Goal: Task Accomplishment & Management: Manage account settings

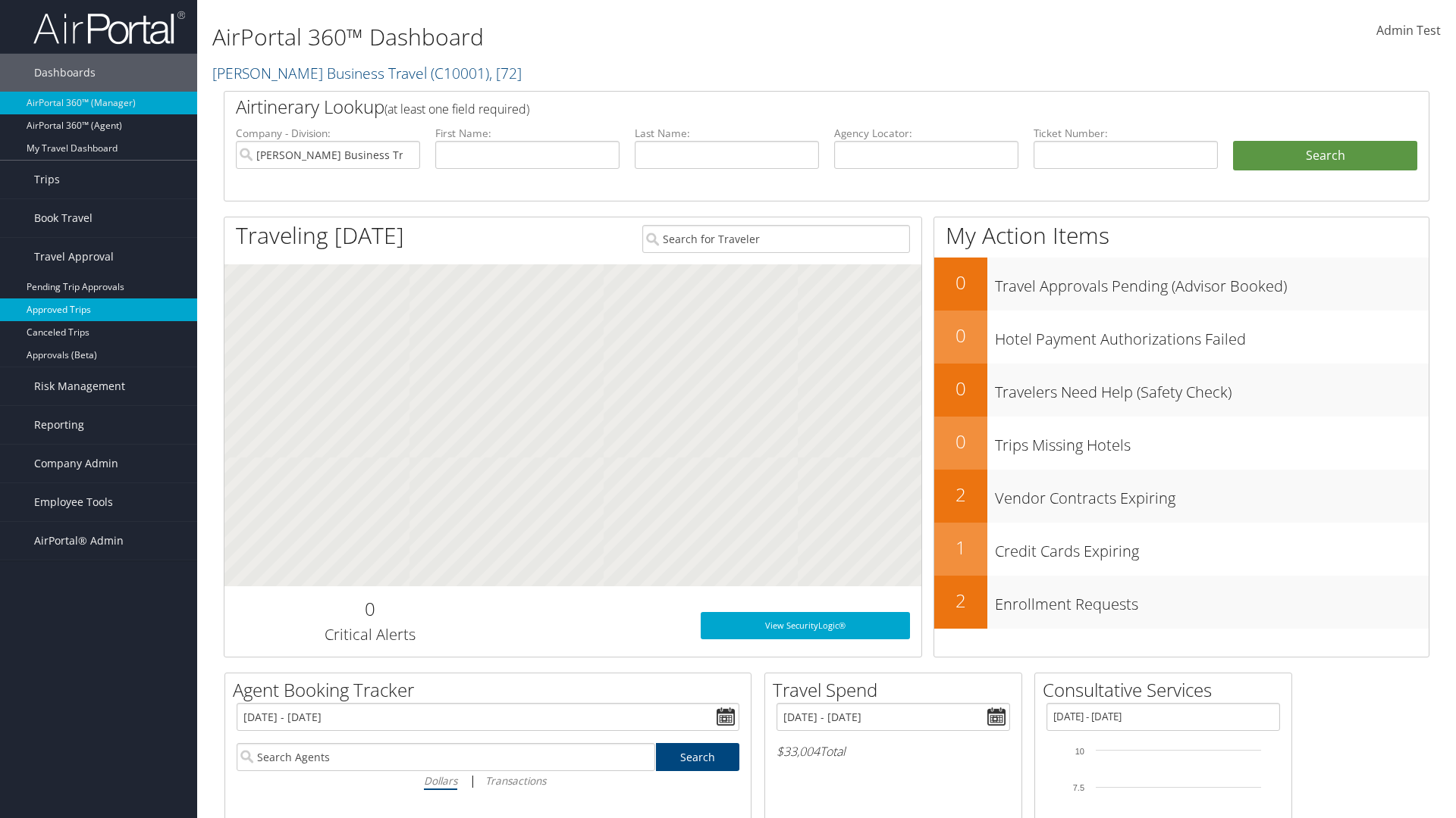
click at [98, 310] on link "Approved Trips" at bounding box center [98, 309] width 197 height 23
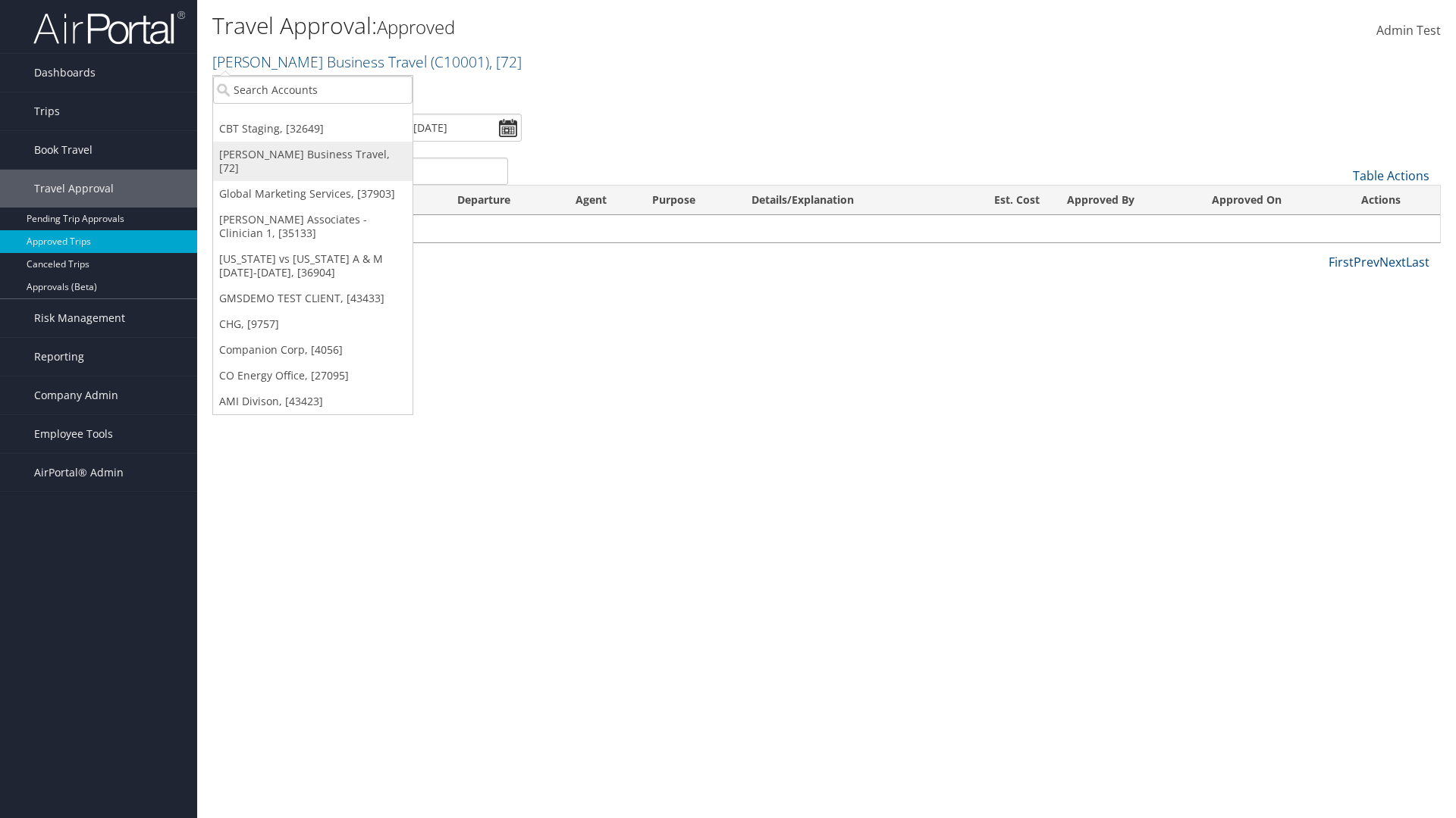
click at [312, 155] on link "[PERSON_NAME] Business Travel, [72]" at bounding box center [312, 161] width 199 height 39
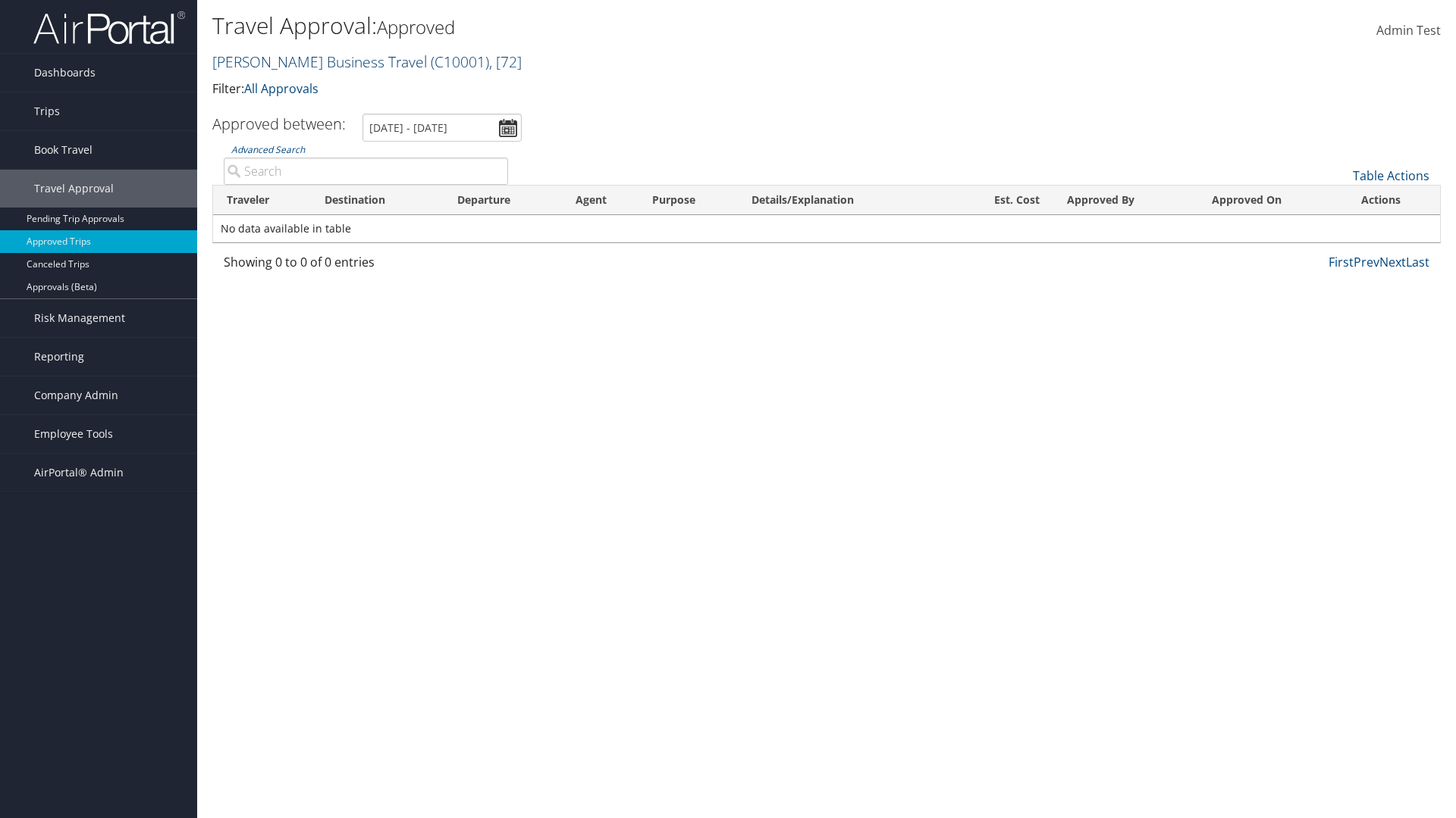
click at [312, 62] on link "[PERSON_NAME] Business Travel ( C10001 ) , [ 72 ]" at bounding box center [367, 62] width 309 height 21
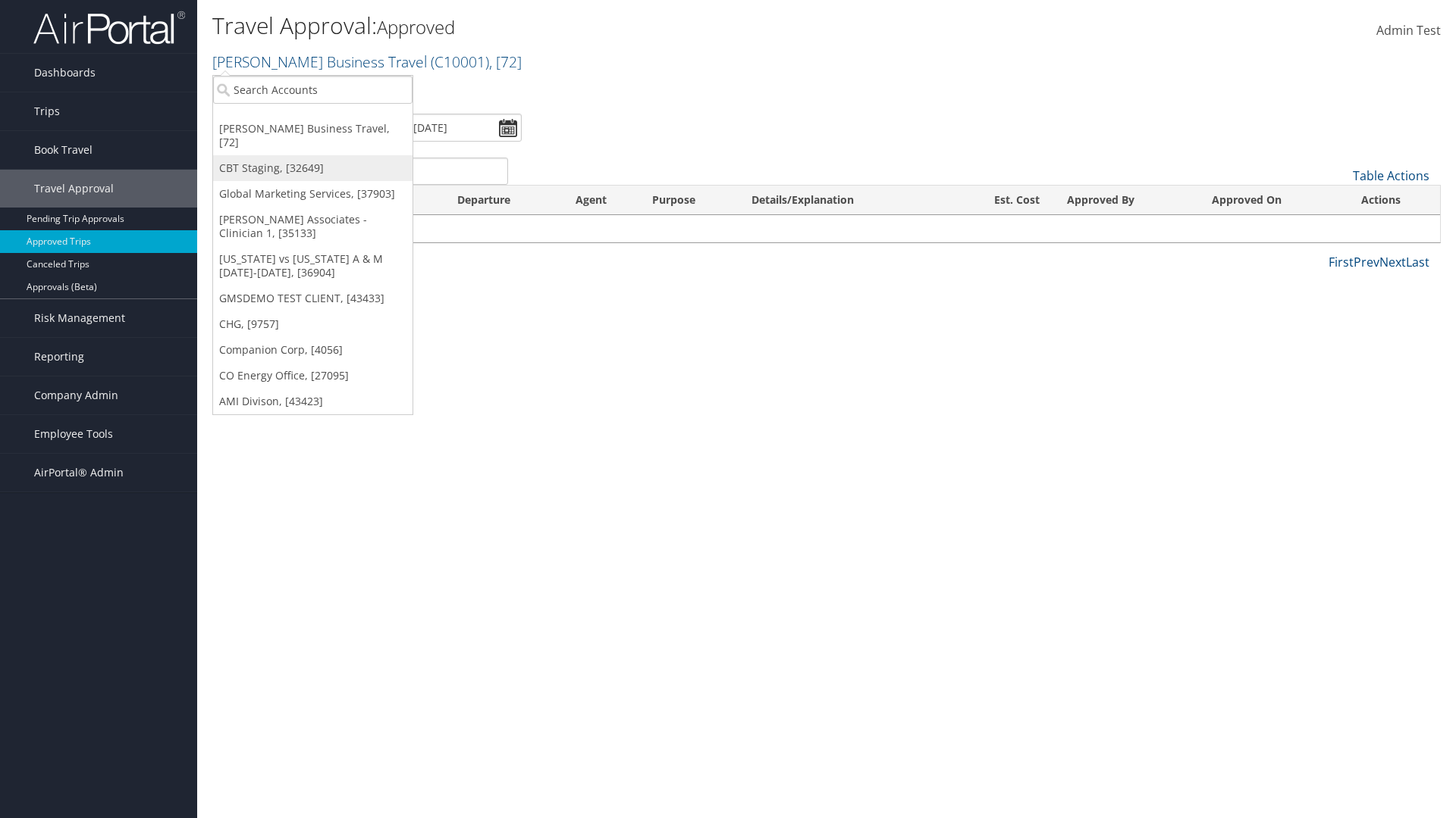
click at [312, 155] on link "CBT Staging, [32649]" at bounding box center [312, 168] width 199 height 25
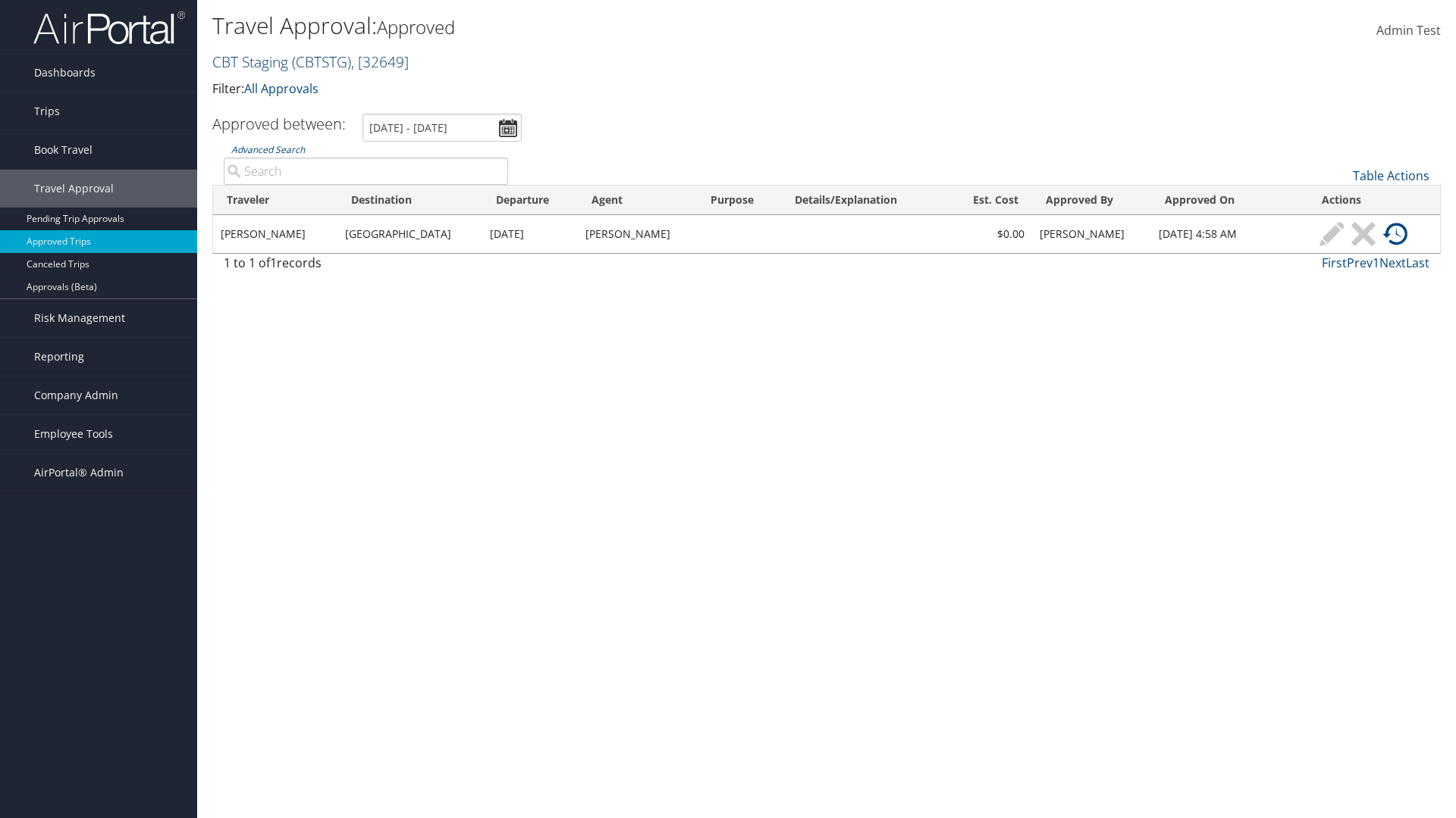
click at [250, 62] on link "CBT Staging ( CBTSTG ) , [ 32649 ]" at bounding box center [310, 62] width 196 height 21
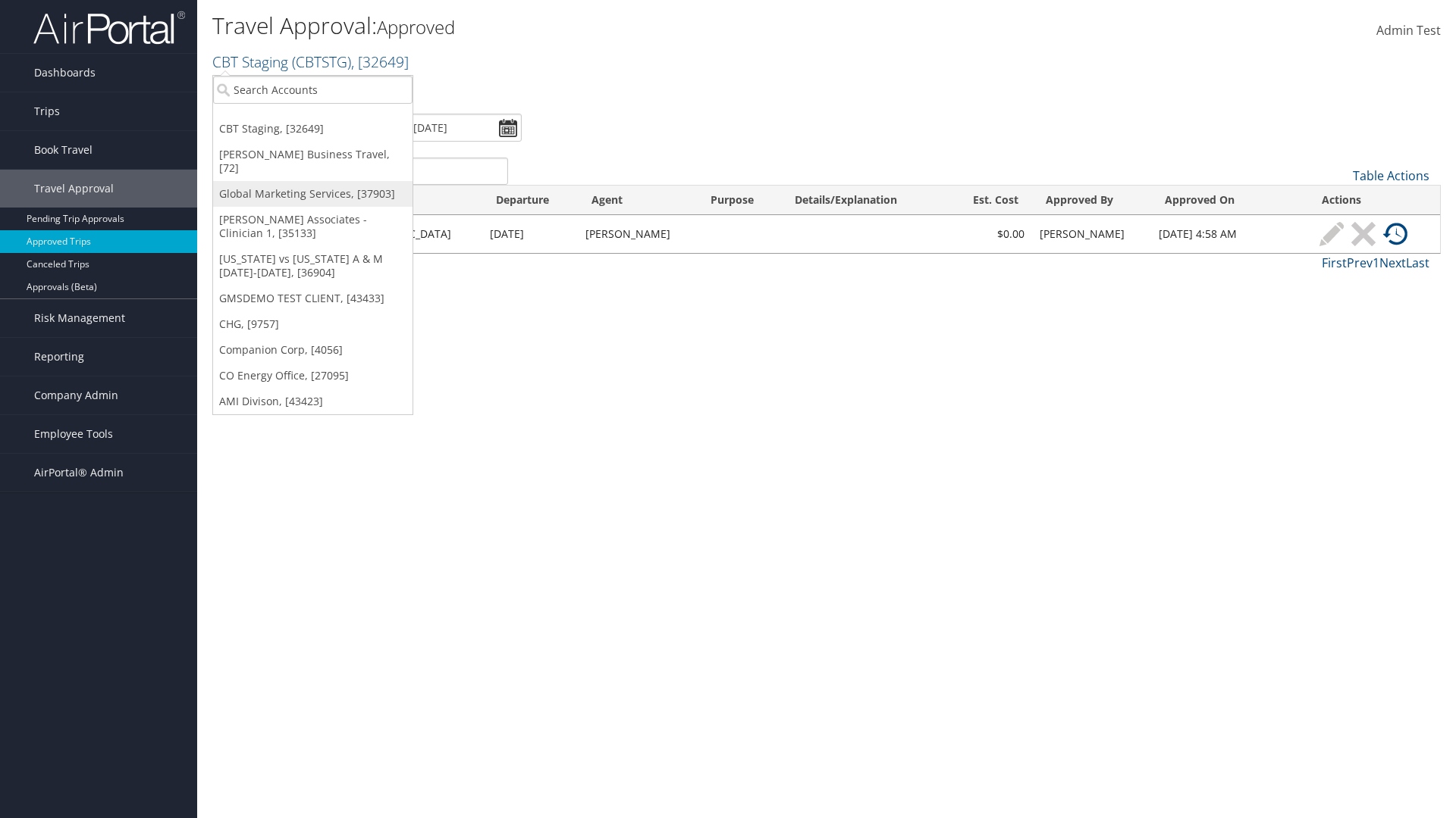
click at [312, 181] on link "Global Marketing Services, [37903]" at bounding box center [312, 194] width 199 height 25
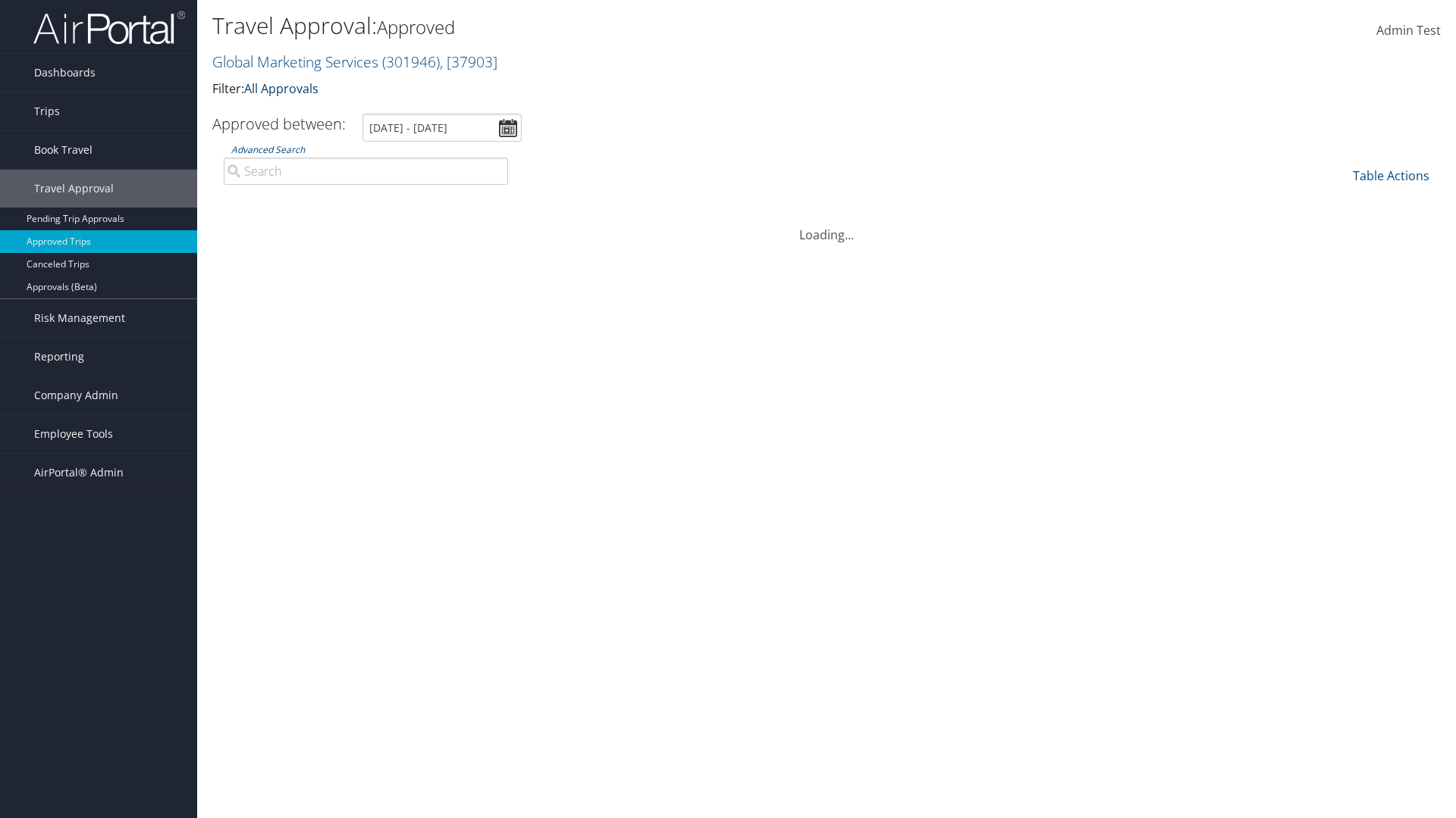
click at [285, 88] on link "All Approvals" at bounding box center [281, 88] width 75 height 16
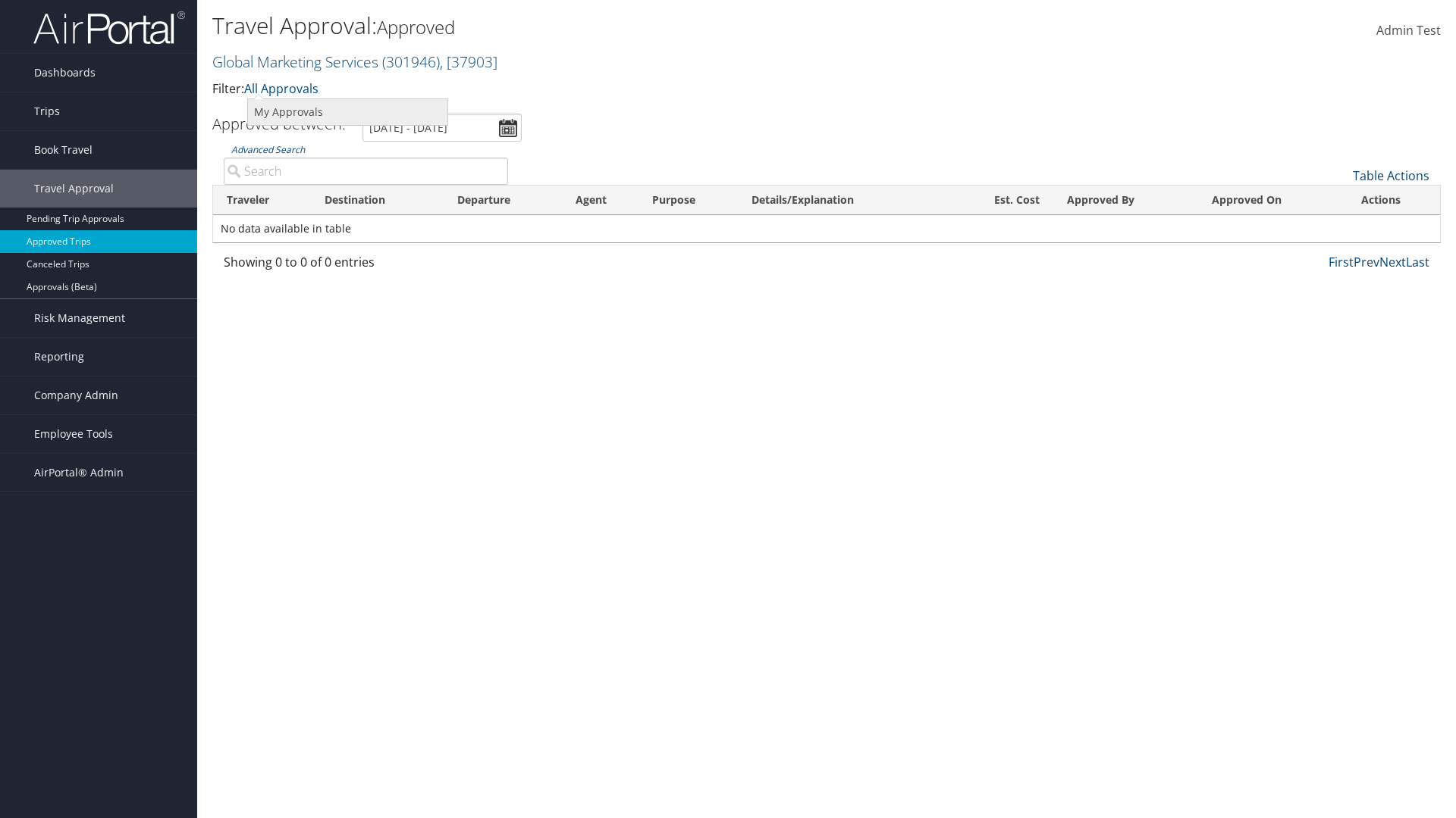
click at [347, 112] on link "My Approvals" at bounding box center [347, 112] width 199 height 25
click at [262, 200] on th "Traveler" at bounding box center [262, 200] width 98 height 30
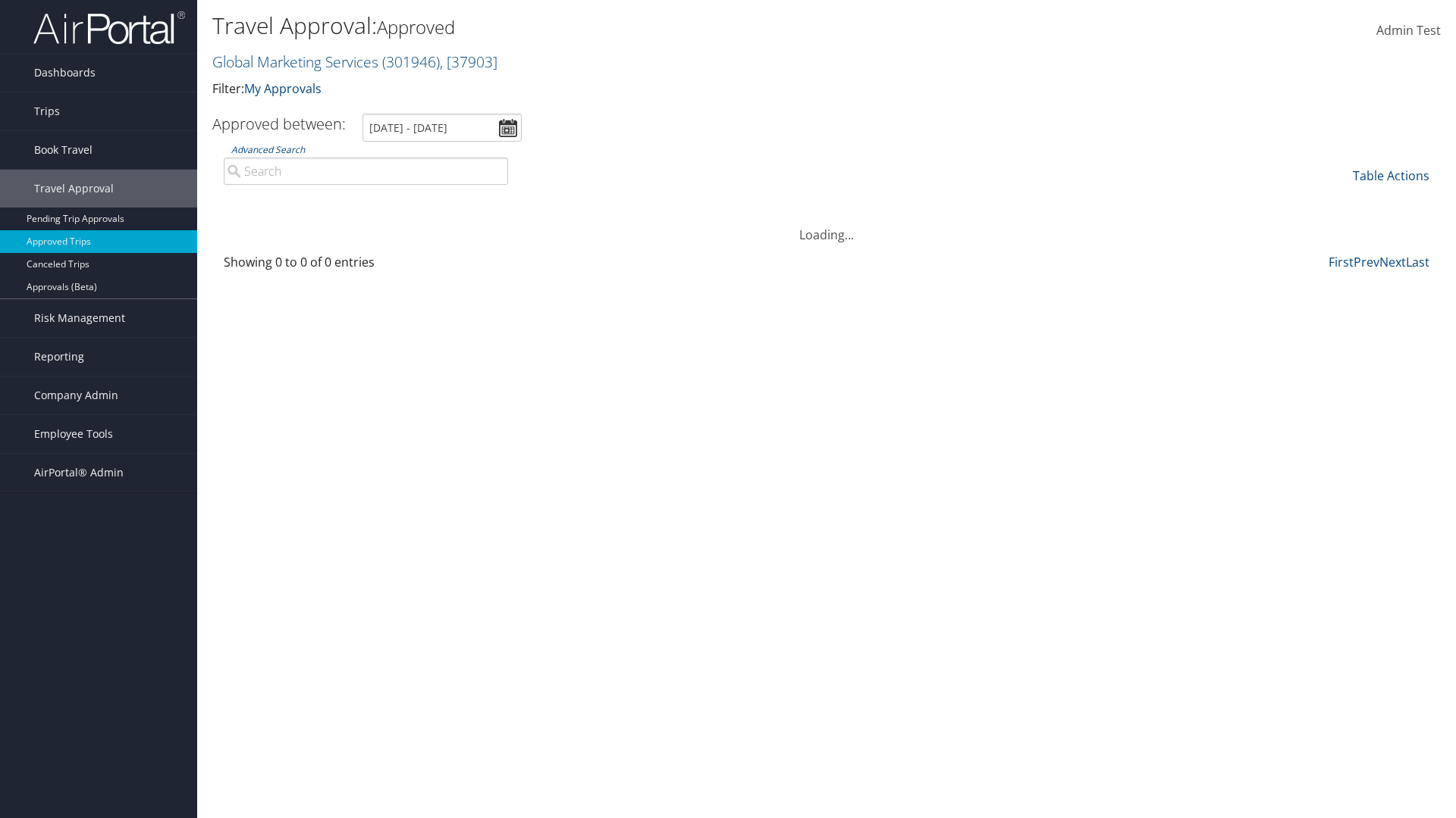
click at [262, 200] on th "Traveler" at bounding box center [262, 200] width 98 height 30
click at [377, 200] on th "Destination" at bounding box center [377, 200] width 133 height 30
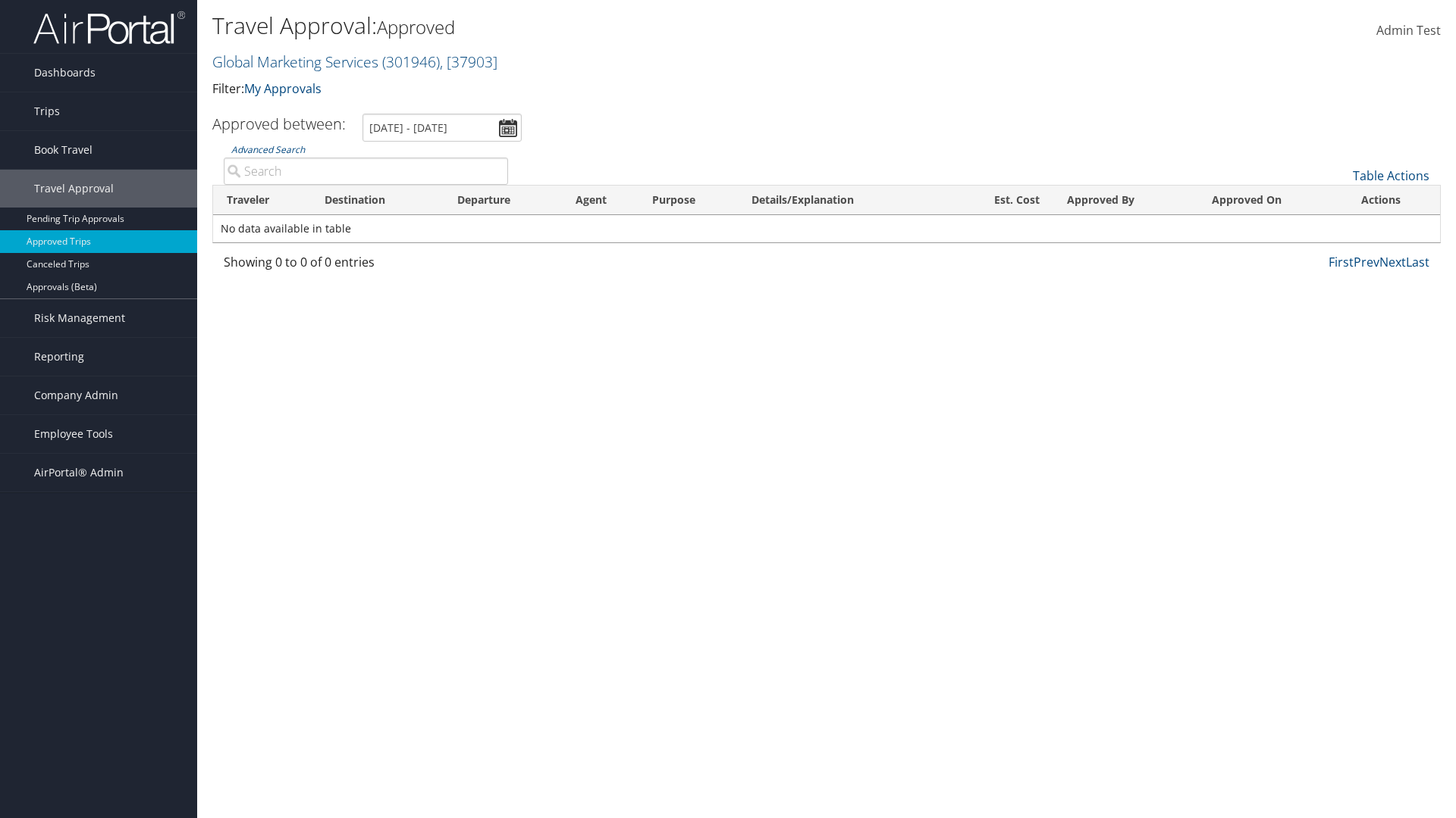
click at [503, 200] on th "Departure" at bounding box center [503, 200] width 118 height 30
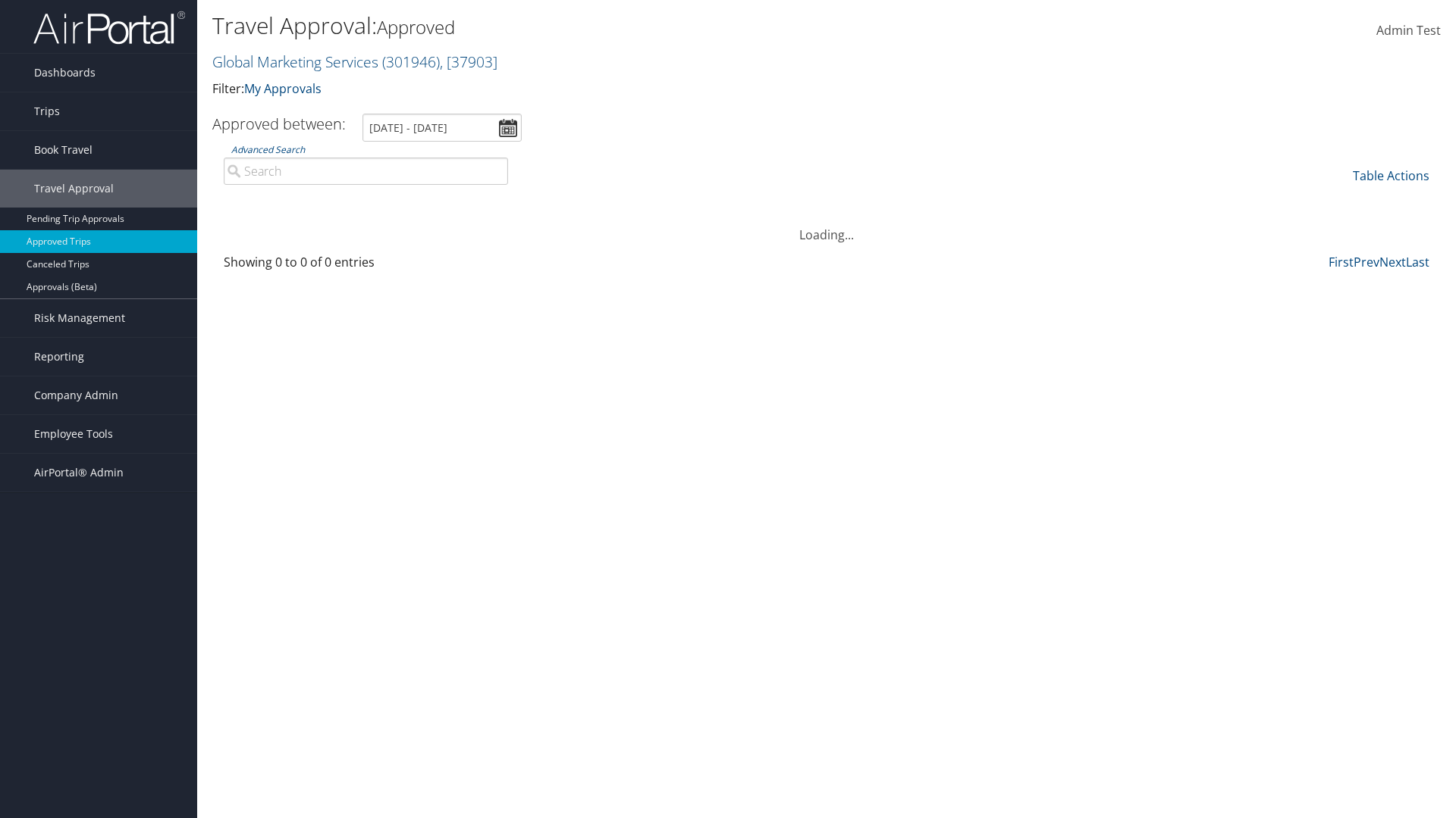
click at [1000, 200] on th "Est. Cost" at bounding box center [1001, 200] width 104 height 30
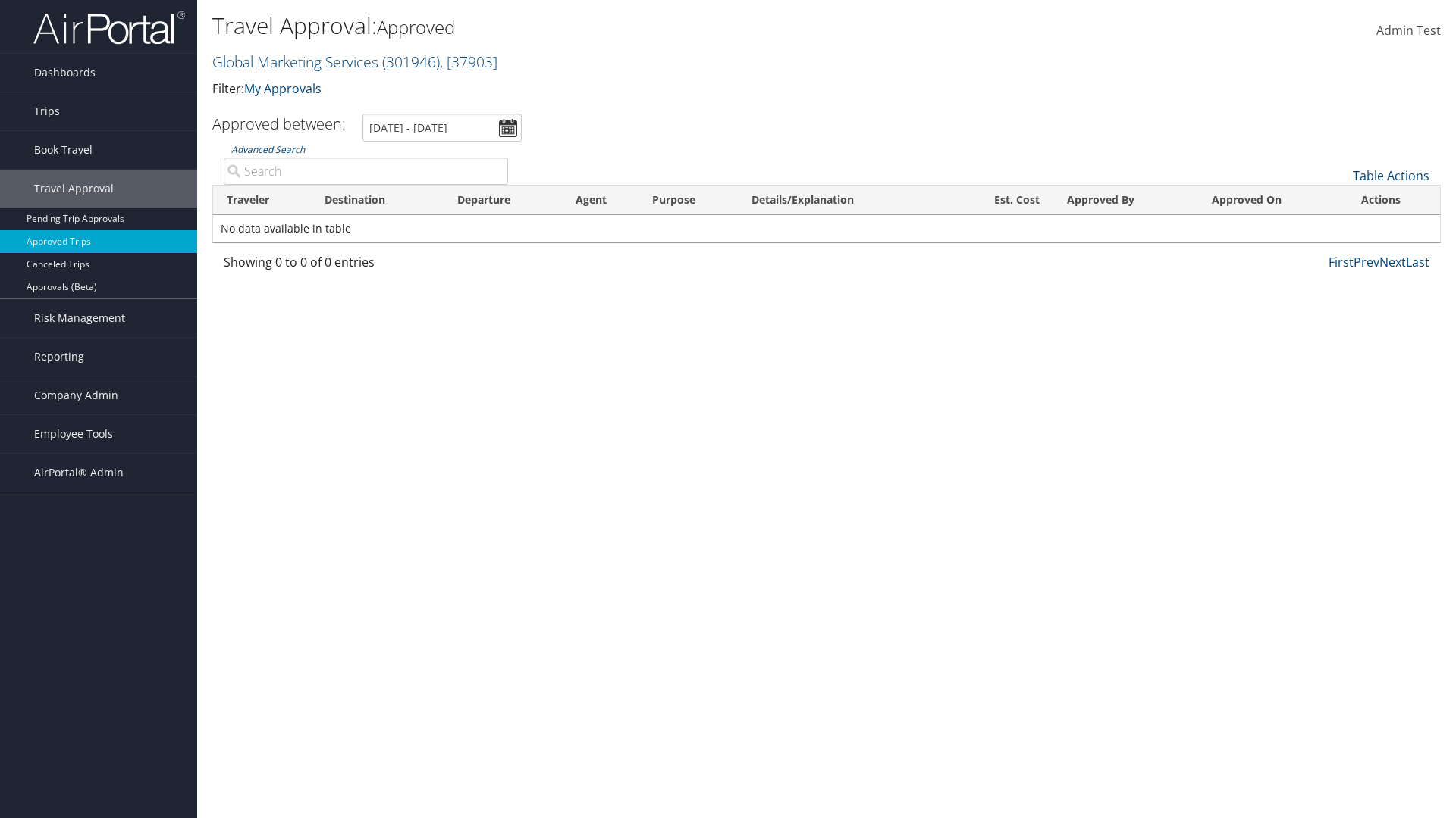
click at [1125, 200] on th "Approved By" at bounding box center [1126, 200] width 146 height 30
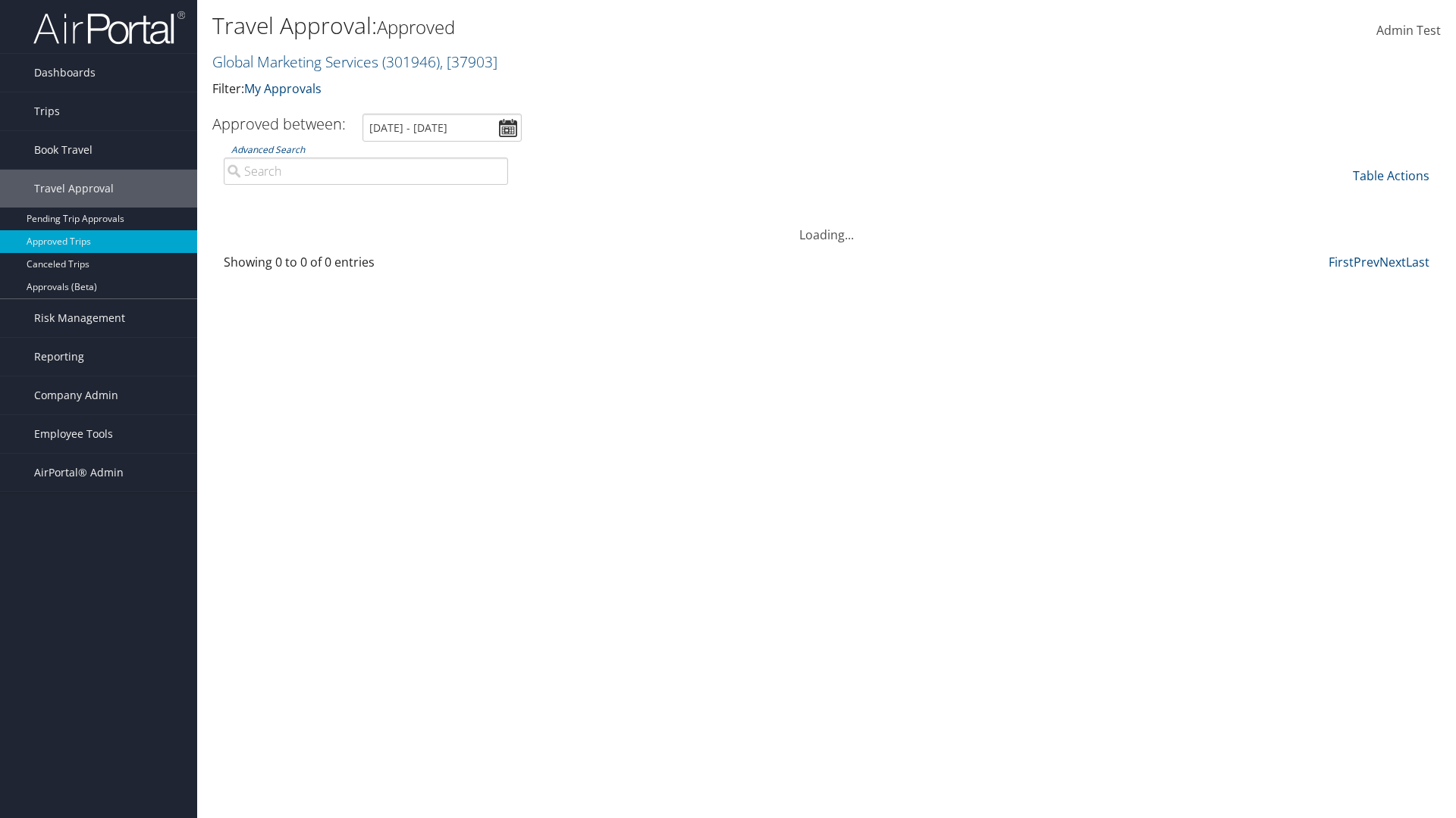
click at [1272, 200] on th "Approved On" at bounding box center [1272, 200] width 149 height 30
